Goal: Check status: Check status

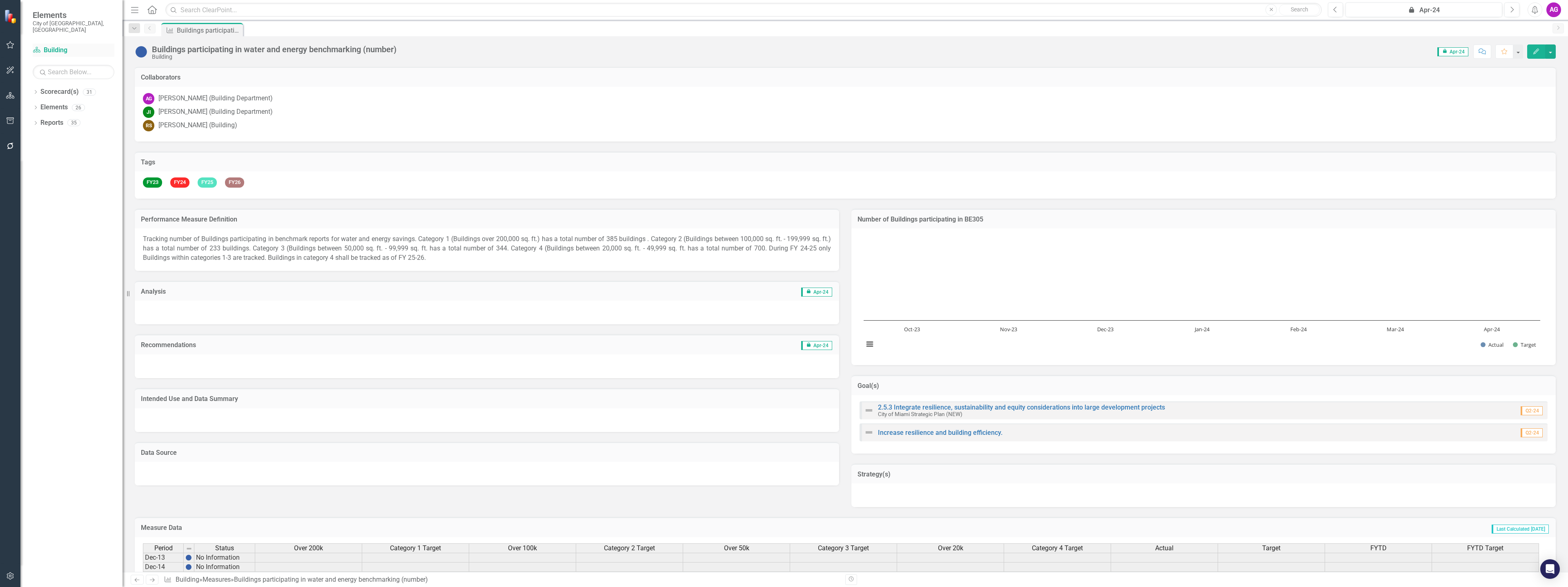
click at [51, 46] on link "Scorecard(s) Building" at bounding box center [74, 50] width 82 height 9
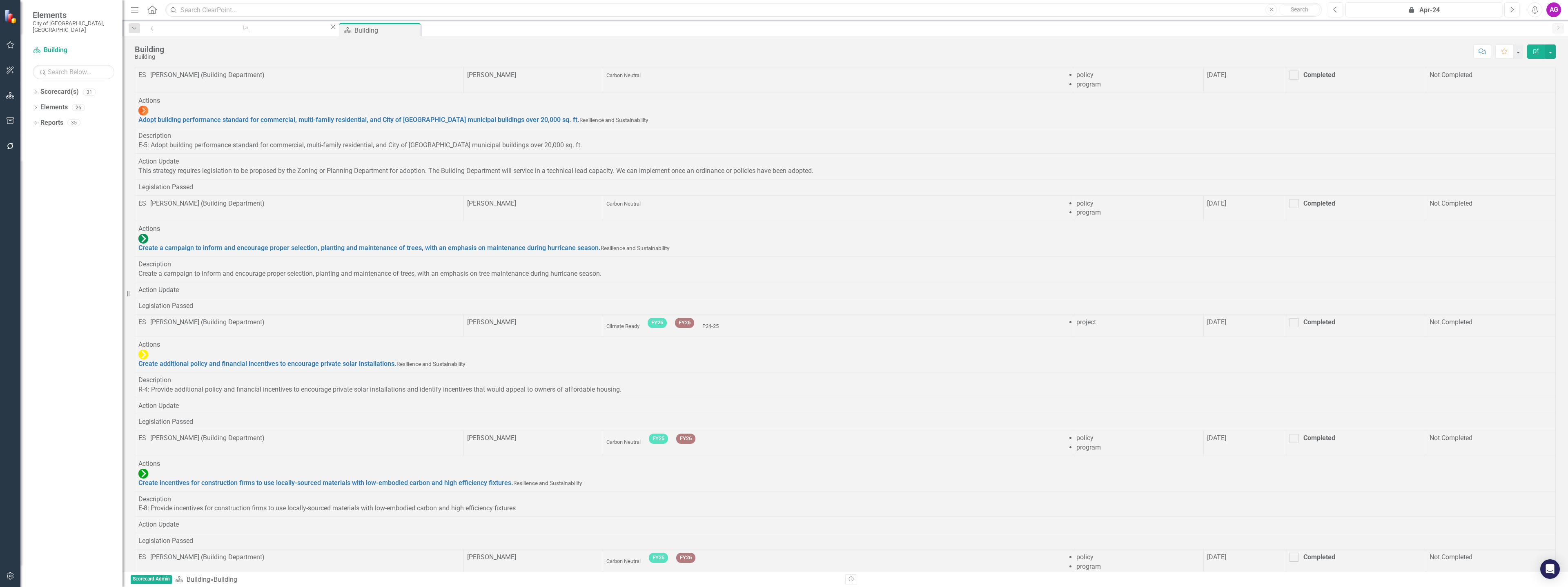
scroll to position [922, 0]
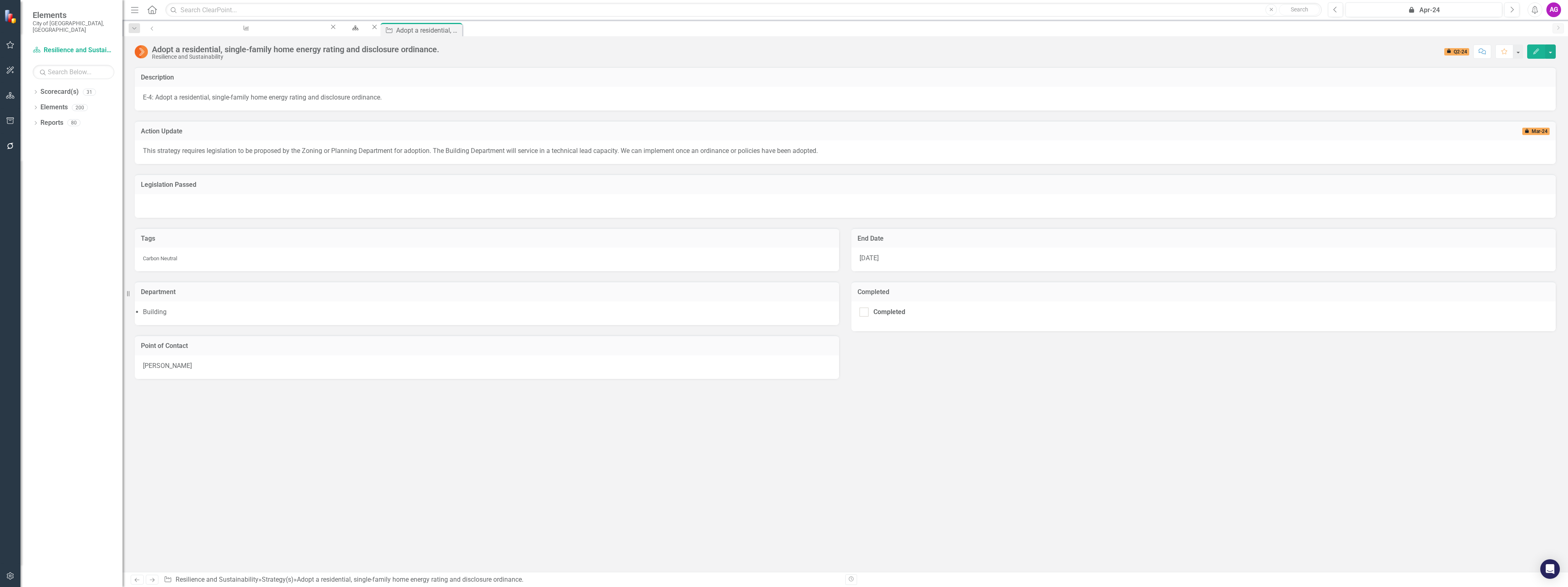
click at [310, 94] on span "E-4: Adopt a residential, single-family home energy rating and disclosure ordin…" at bounding box center [262, 97] width 239 height 8
click at [275, 151] on p "This strategy requires legislation to be proposed by the Zoning or Planning Dep…" at bounding box center [845, 151] width 1405 height 9
click at [1536, 54] on icon "Edit" at bounding box center [1536, 51] width 7 height 5
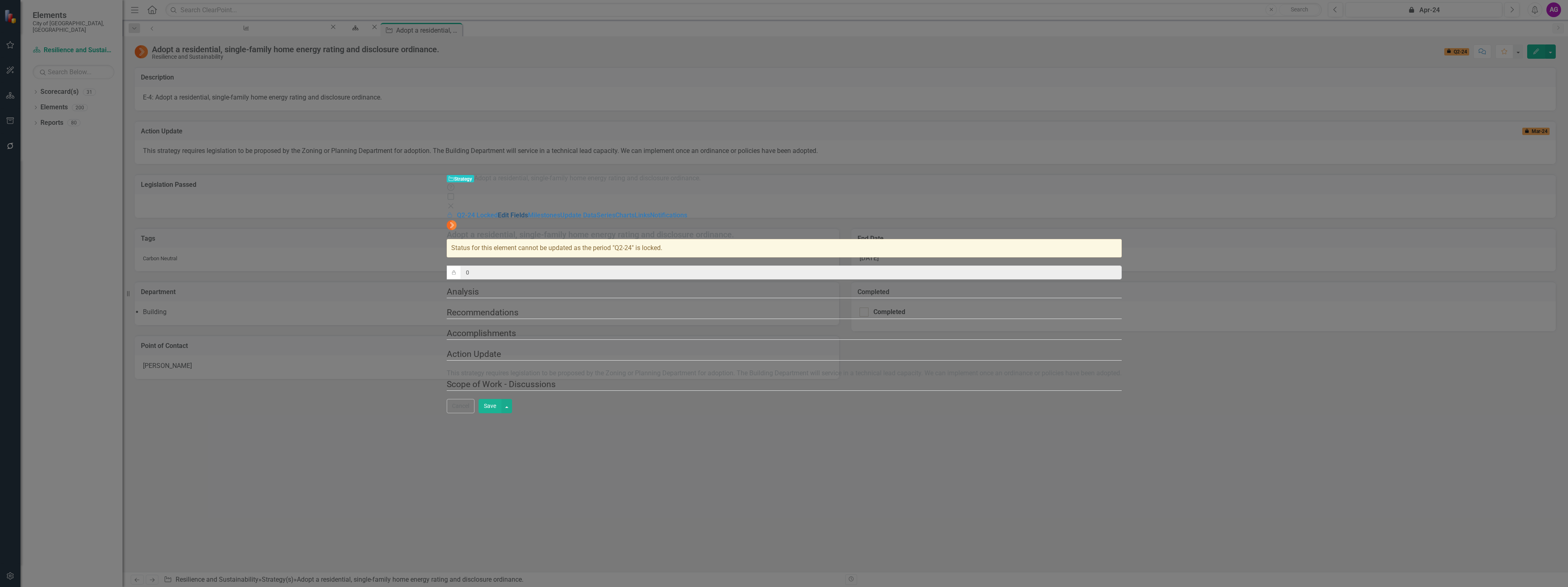
click at [498, 211] on link "Edit Fields" at bounding box center [513, 215] width 30 height 8
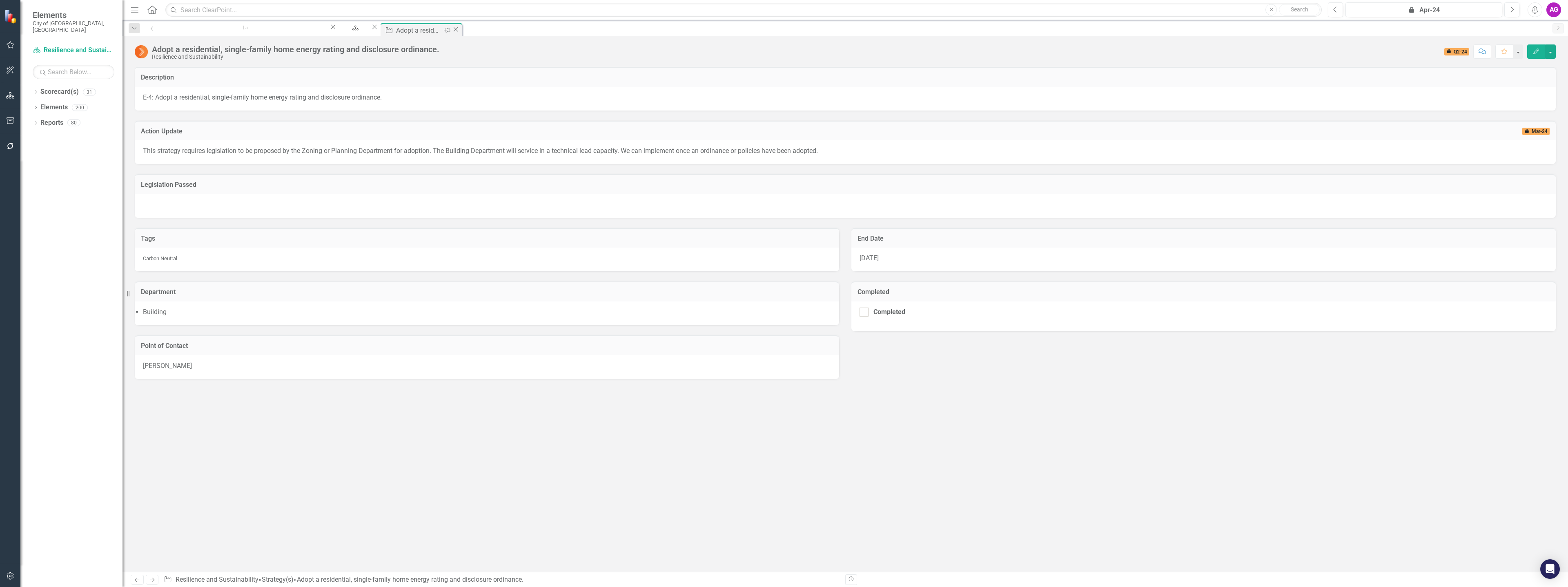
click at [452, 28] on icon "Close" at bounding box center [455, 29] width 8 height 7
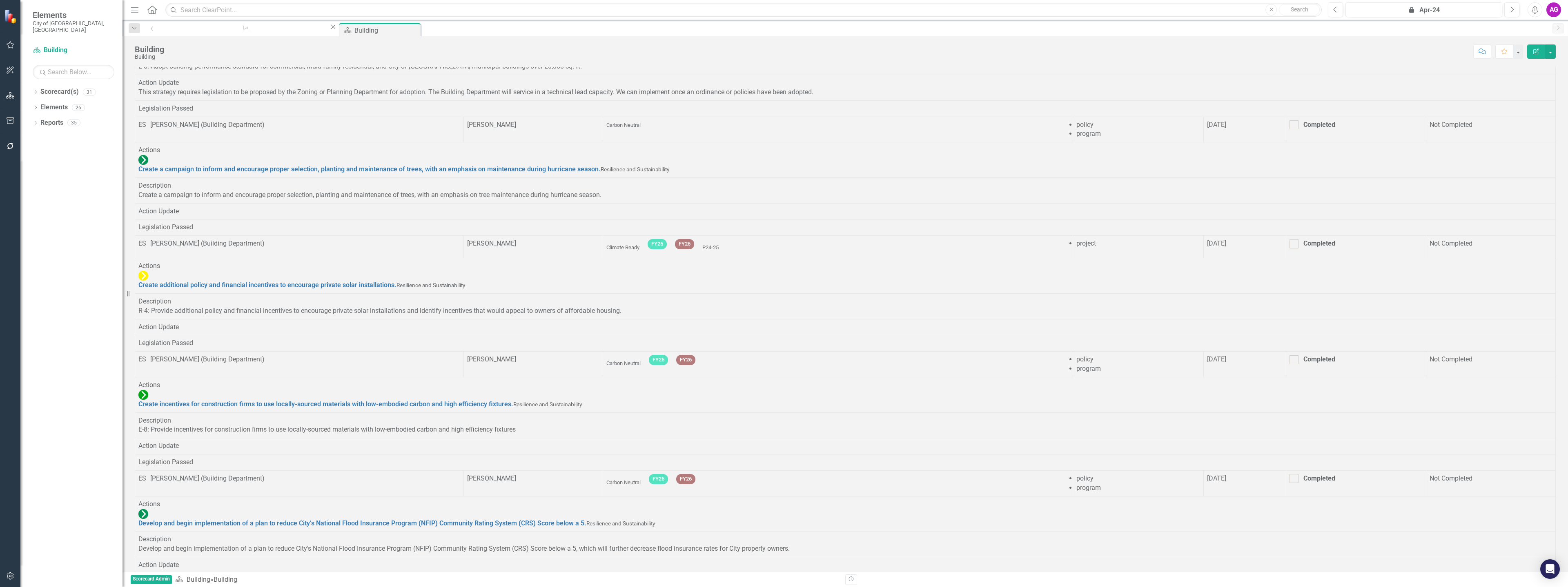
scroll to position [1020, 0]
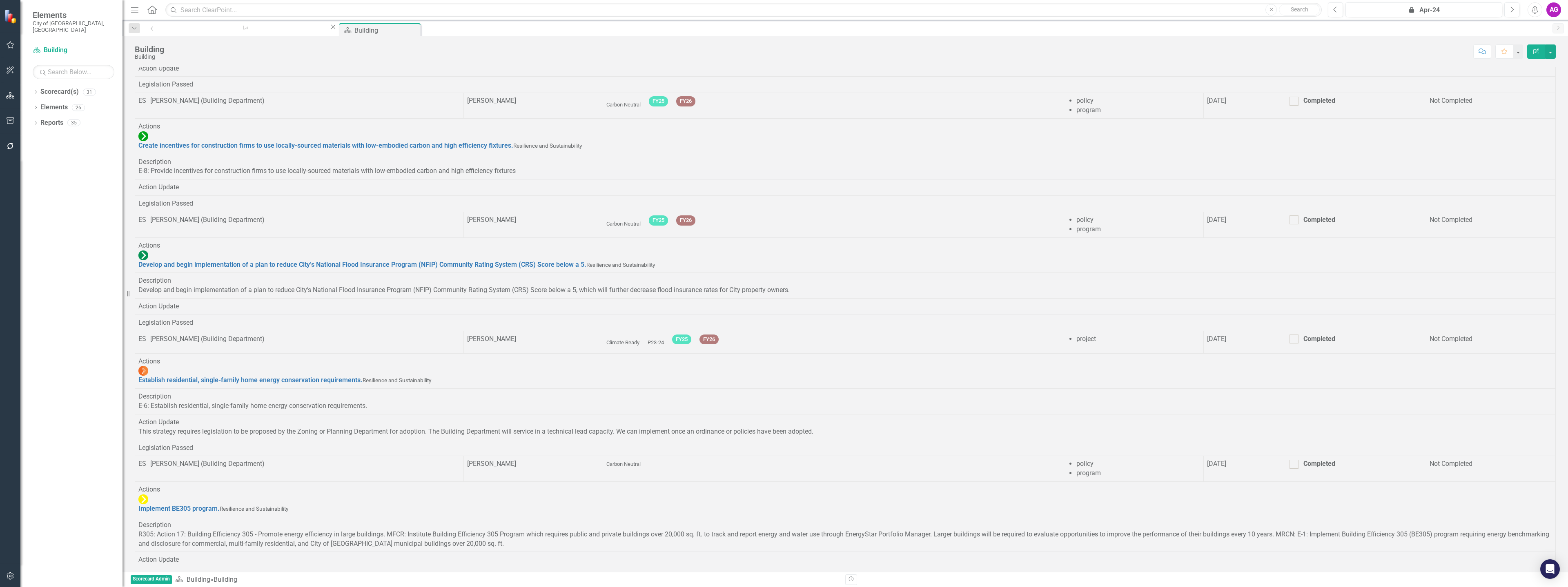
scroll to position [1264, 0]
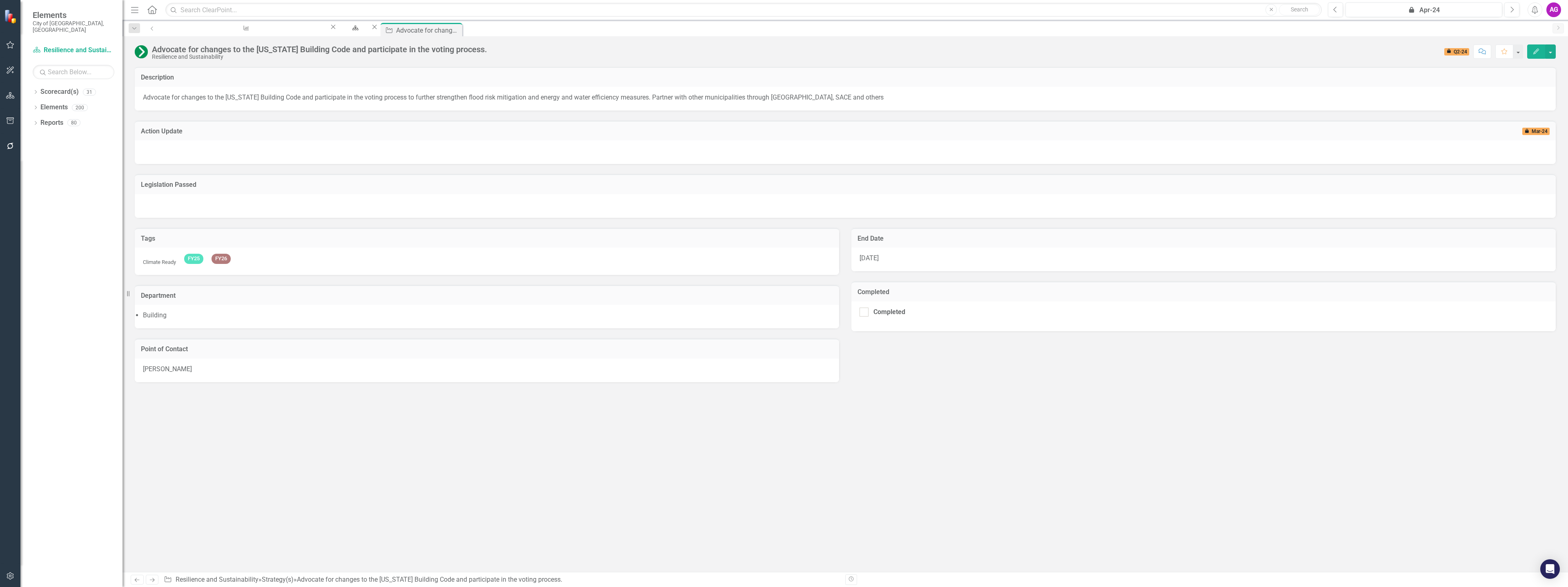
click at [181, 144] on div at bounding box center [845, 152] width 1421 height 24
click at [181, 148] on div at bounding box center [845, 152] width 1421 height 24
click at [1458, 52] on span "icon.lock Q2-24" at bounding box center [1457, 52] width 25 height 7
click at [452, 30] on icon "Close" at bounding box center [455, 29] width 8 height 7
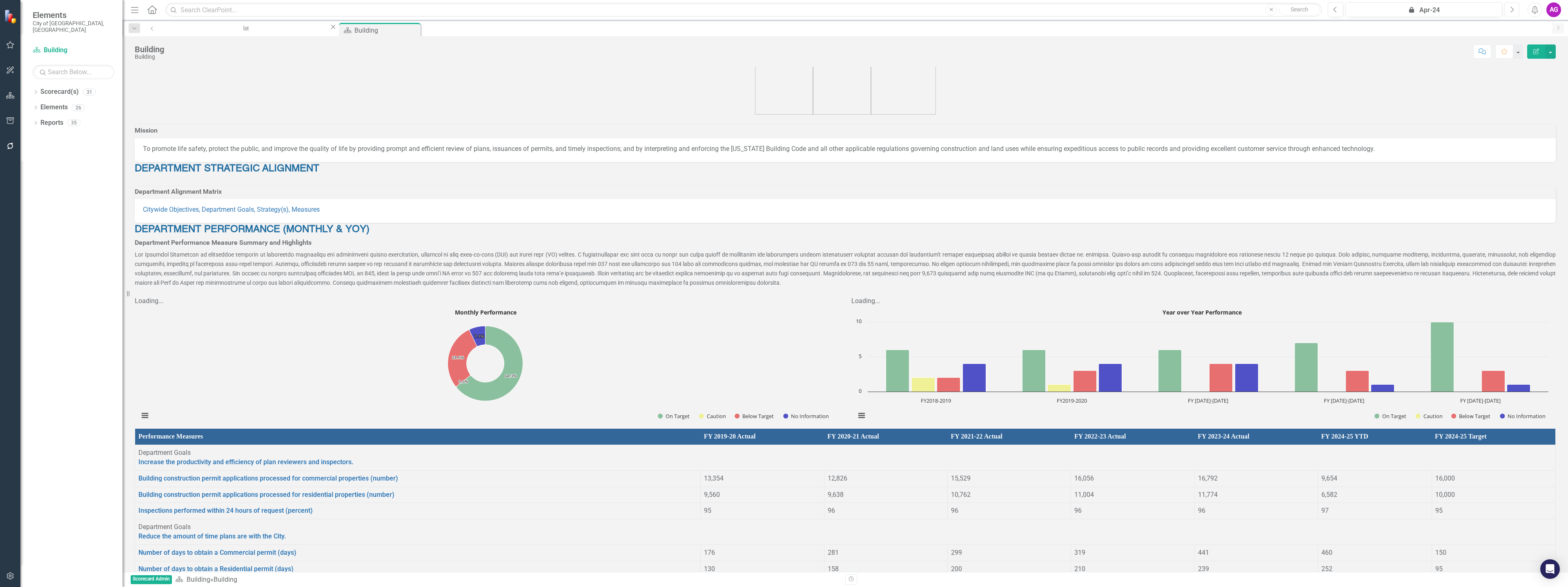
click at [1511, 10] on icon "Next" at bounding box center [1511, 10] width 4 height 7
click at [1514, 13] on button "Next" at bounding box center [1511, 10] width 15 height 15
click at [1511, 9] on icon "Next" at bounding box center [1511, 10] width 4 height 7
